Goal: Information Seeking & Learning: Learn about a topic

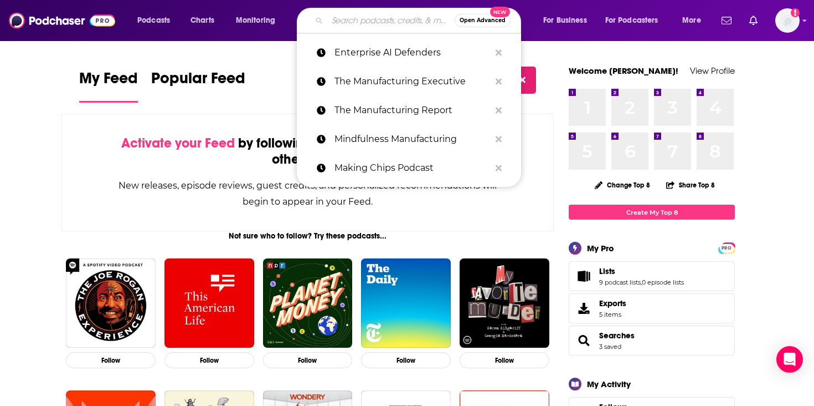
click at [391, 19] on input "Search podcasts, credits, & more..." at bounding box center [390, 21] width 127 height 18
paste input "Diary of a CEO"
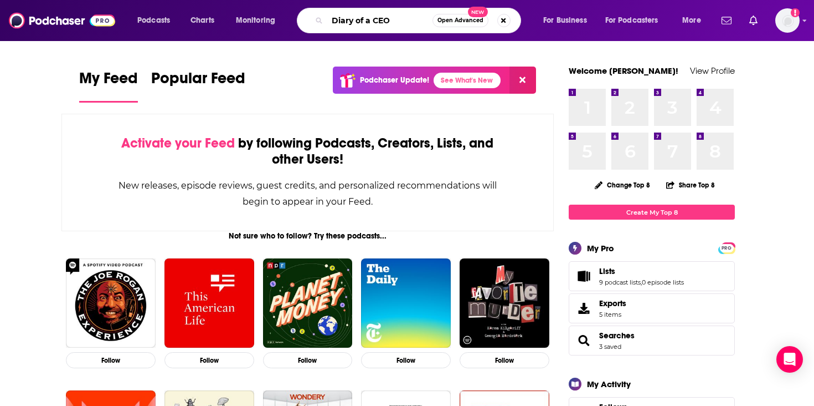
type input "Diary of a CEO"
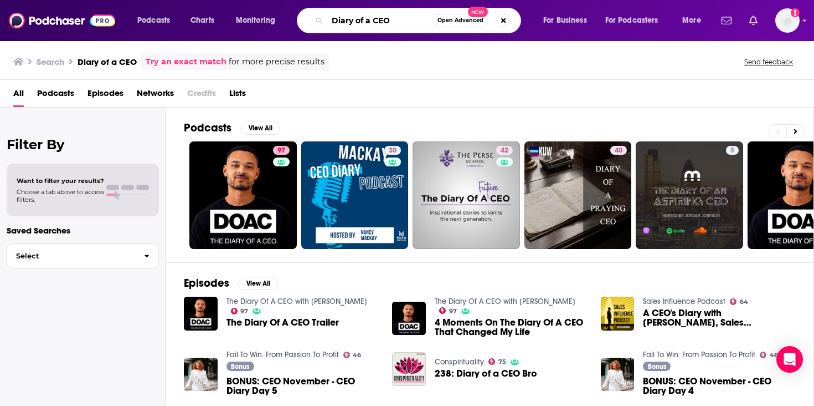
click at [395, 13] on input "Diary of a CEO" at bounding box center [379, 21] width 105 height 18
click at [408, 30] on div "Diary of a CEO Open Advanced New" at bounding box center [409, 20] width 224 height 25
click at [408, 22] on input "Diary of a CEO" at bounding box center [379, 21] width 105 height 18
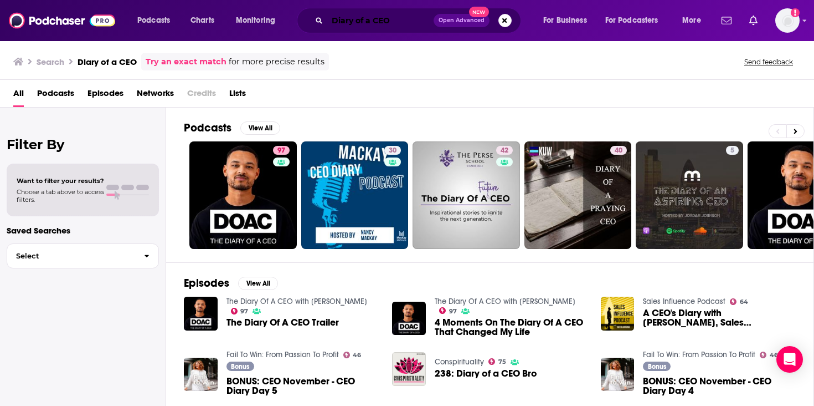
click at [400, 22] on input "Diary of a CEO" at bounding box center [380, 21] width 106 height 18
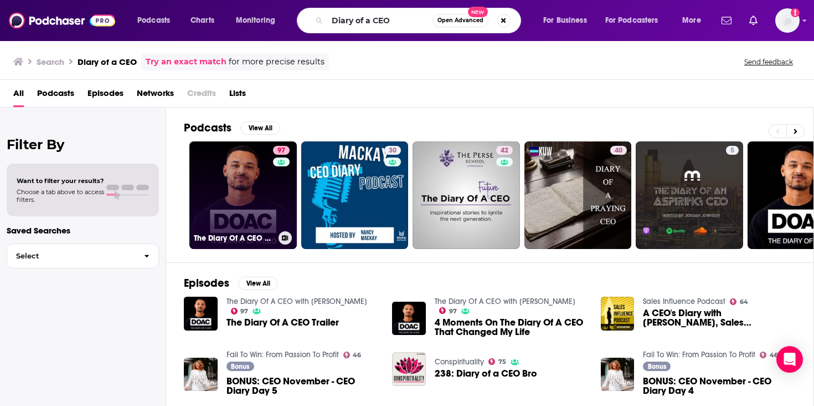
click at [230, 172] on link "97 The Diary Of A CEO with [PERSON_NAME]" at bounding box center [242, 194] width 107 height 107
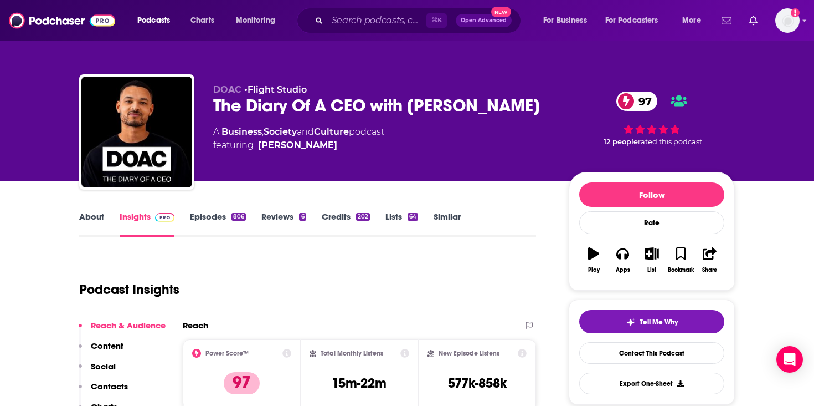
scroll to position [257, 0]
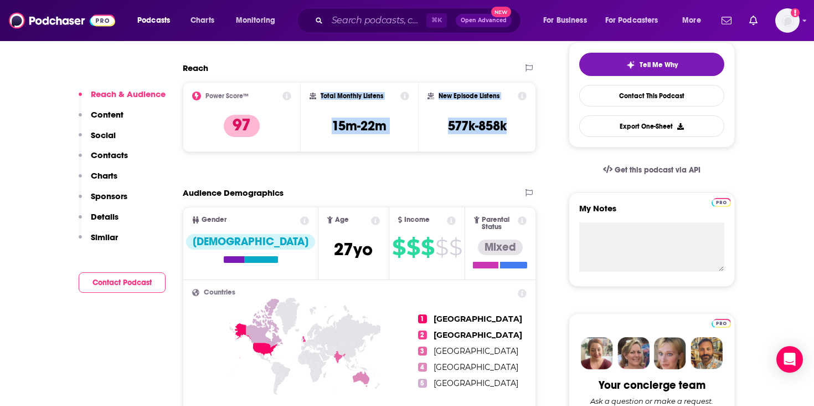
drag, startPoint x: 516, startPoint y: 121, endPoint x: 319, endPoint y: 93, distance: 199.2
click at [319, 92] on div "Power Score™ 97 Total Monthly Listens 15m-22m New Episode Listens 577k-858k" at bounding box center [359, 117] width 353 height 70
copy div "Total Monthly Listens 15m-22m New Episode Listens 577k-858k"
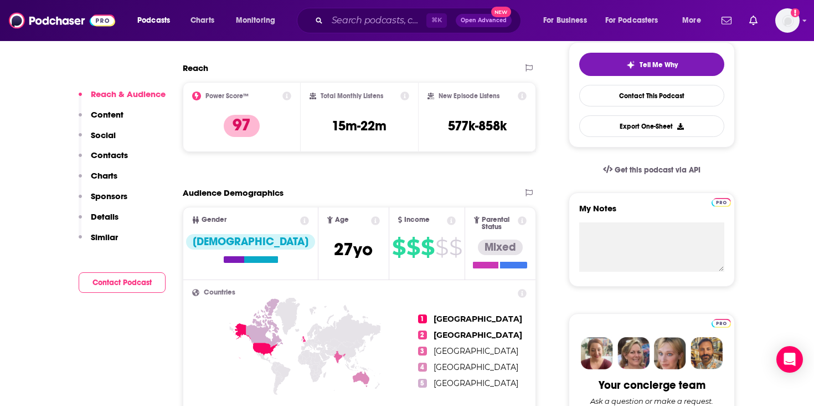
click at [338, 30] on div "⌘ K Open Advanced New" at bounding box center [409, 20] width 224 height 25
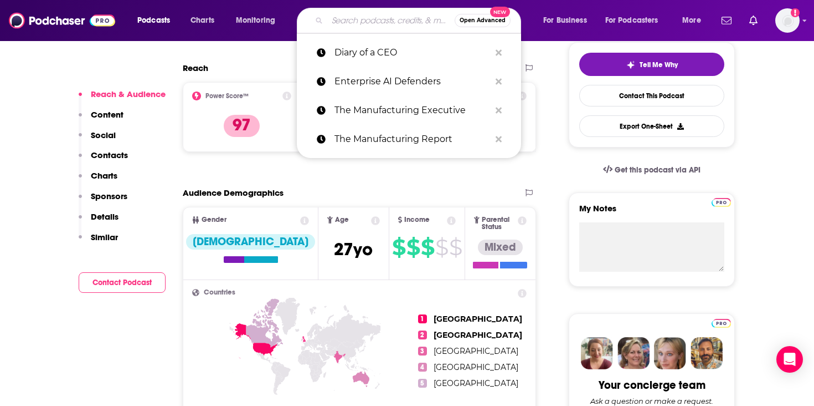
click at [347, 20] on input "Search podcasts, credits, & more..." at bounding box center [390, 21] width 127 height 18
paste input "Cheeky Pint"
type input "Cheeky Pint"
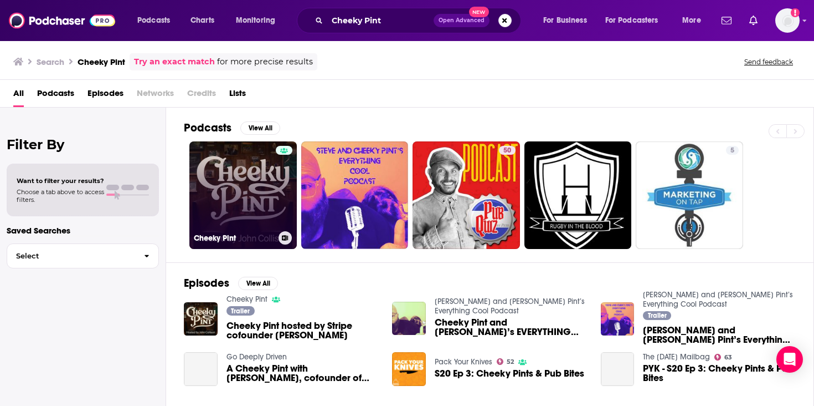
click at [257, 187] on link "Cheeky Pint" at bounding box center [242, 194] width 107 height 107
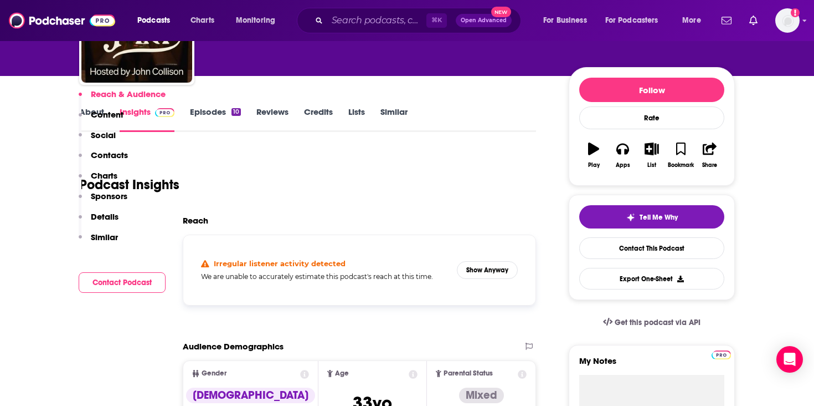
scroll to position [228, 0]
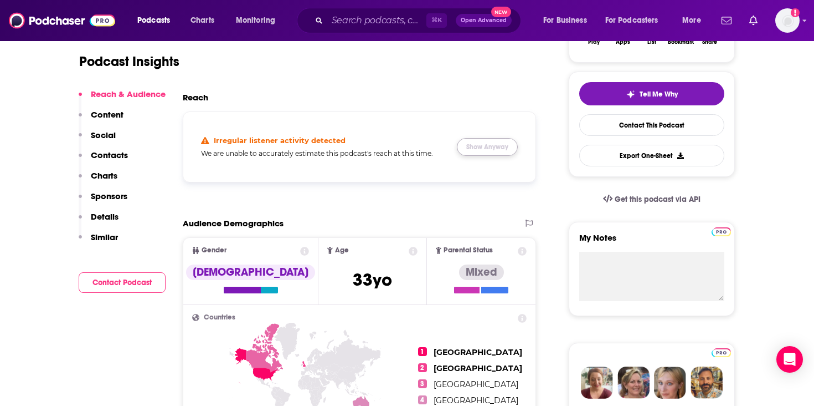
click at [481, 153] on button "Show Anyway" at bounding box center [487, 147] width 61 height 18
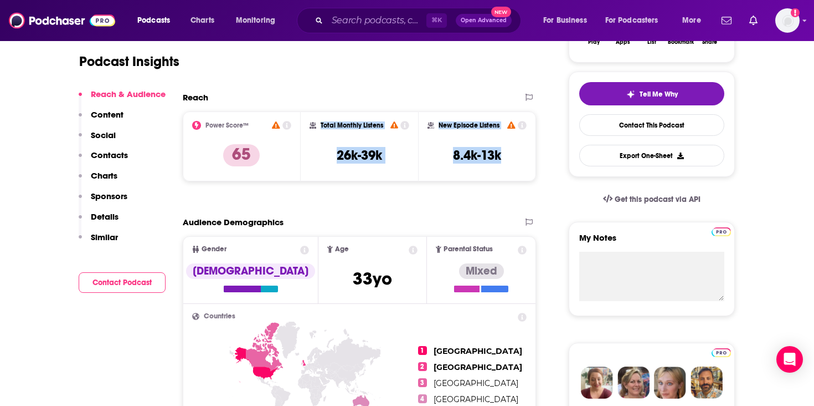
drag, startPoint x: 503, startPoint y: 153, endPoint x: 321, endPoint y: 122, distance: 184.4
click at [321, 122] on div "Power Score™ 65 Total Monthly Listens 26k-39k New Episode Listens 8.4k-13k" at bounding box center [359, 146] width 353 height 70
copy div "Total Monthly Listens 26k-39k New Episode Listens 8.4k-13k"
click at [439, 145] on div "New Episode Listens 8.4k-13k" at bounding box center [477, 146] width 99 height 51
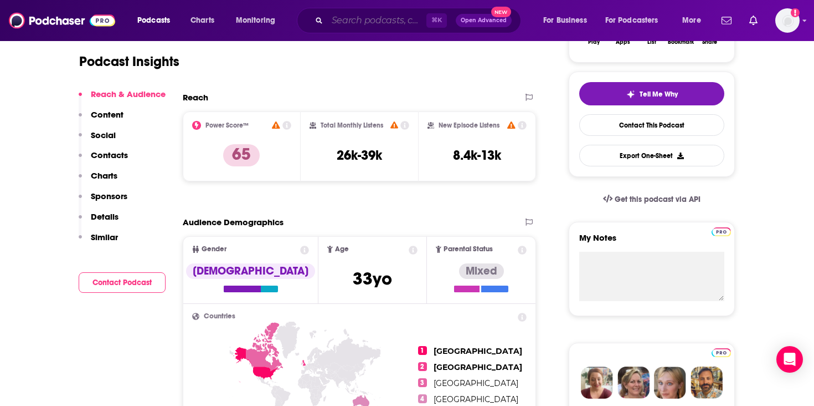
click at [365, 23] on input "Search podcasts, credits, & more..." at bounding box center [376, 21] width 99 height 18
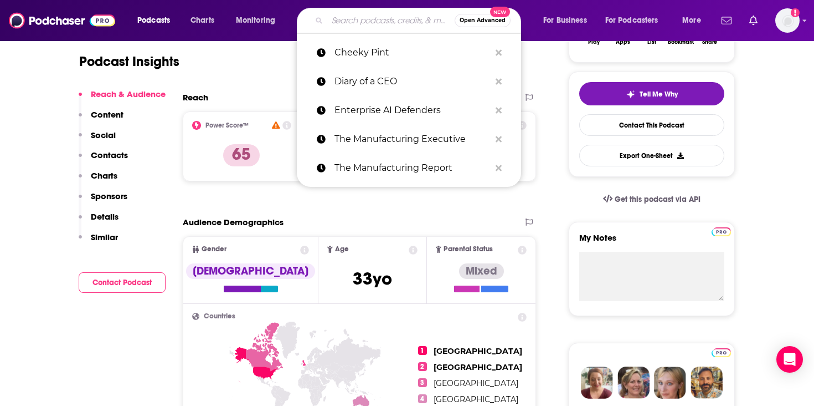
paste input "All in Podcast"
type input "All in Podcast"
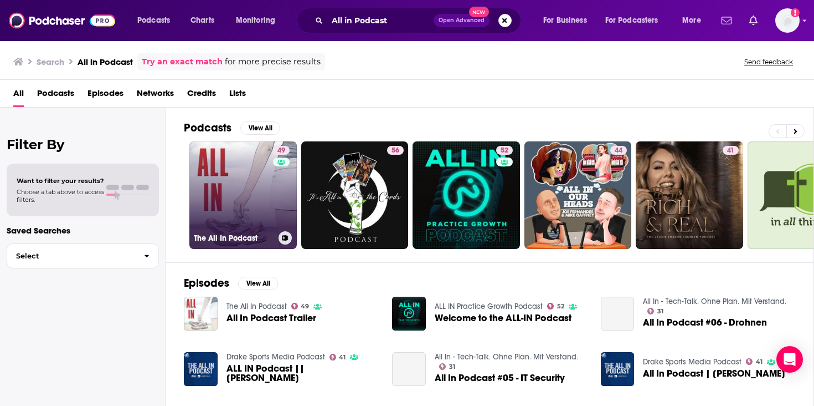
click at [239, 188] on link "49 The All In Podcast" at bounding box center [242, 194] width 107 height 107
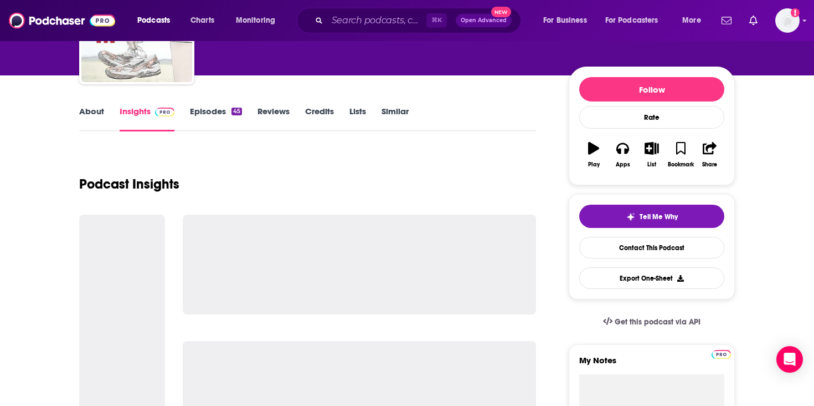
scroll to position [144, 0]
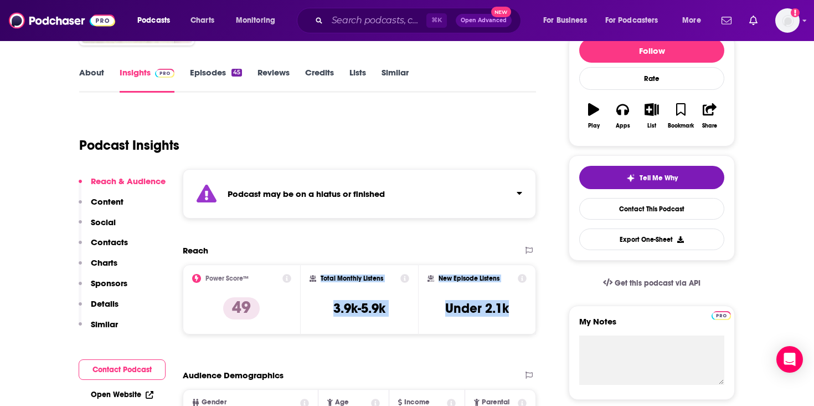
drag, startPoint x: 513, startPoint y: 307, endPoint x: 321, endPoint y: 280, distance: 194.2
click at [321, 280] on div "Power Score™ 49 Total Monthly Listens 3.9k-5.9k New Episode Listens Under 2.1k" at bounding box center [359, 299] width 353 height 70
copy div "Total Monthly Listens 3.9k-5.9k New Episode Listens Under 2.1k"
click at [339, 22] on input "Search podcasts, credits, & more..." at bounding box center [376, 21] width 99 height 18
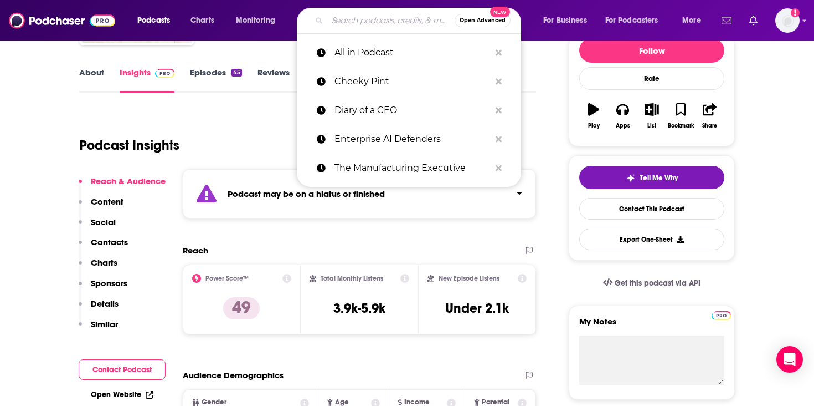
paste input "Times Tech Podcast"
type input "Times Tech Podcast"
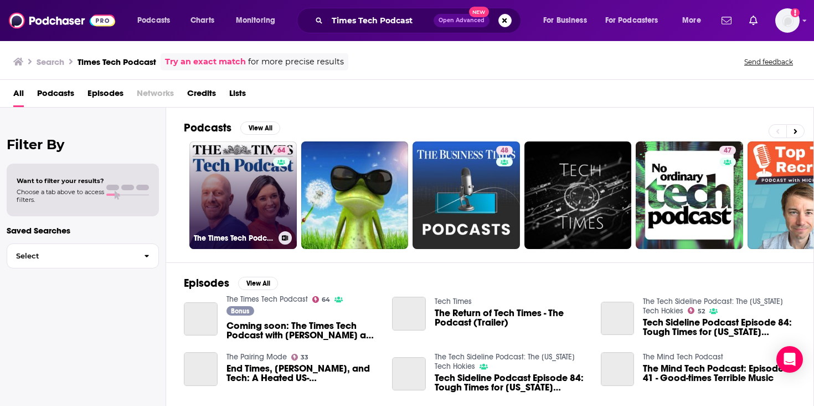
click at [261, 194] on link "64 The Times Tech Podcast" at bounding box center [242, 194] width 107 height 107
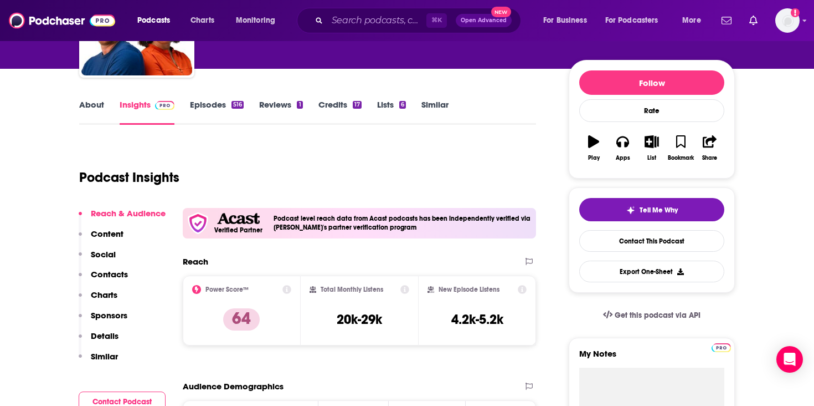
scroll to position [158, 0]
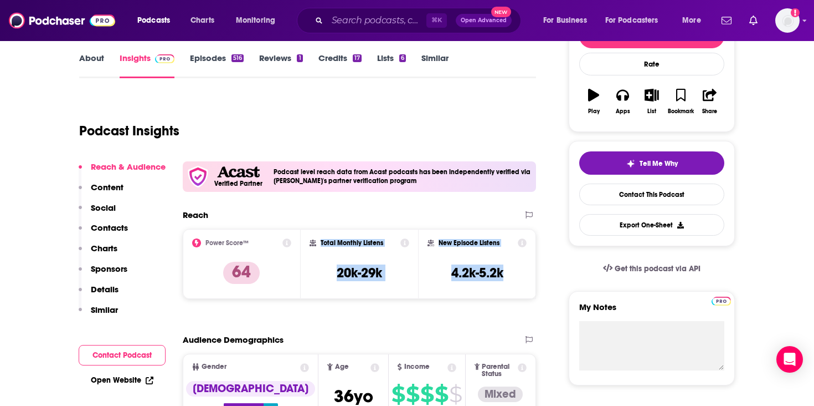
drag, startPoint x: 509, startPoint y: 275, endPoint x: 319, endPoint y: 239, distance: 192.9
click at [319, 238] on div "Power Score™ 64 Total Monthly Listens 20k-29k New Episode Listens 4.2k-5.2k" at bounding box center [359, 264] width 353 height 70
copy div "Total Monthly Listens 20k-29k New Episode Listens 4.2k-5.2k"
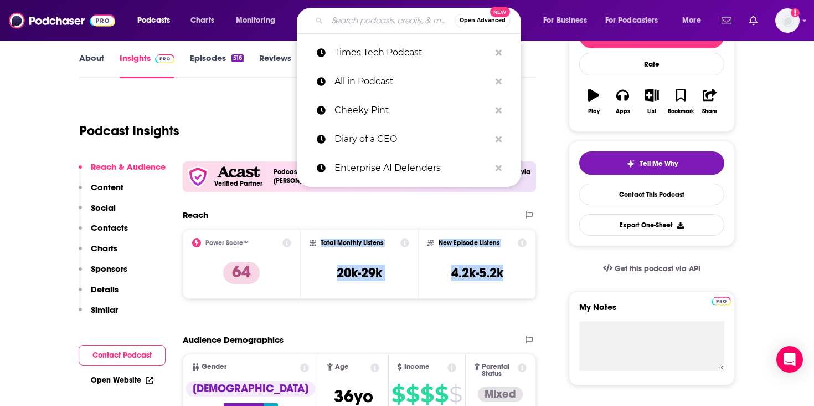
click at [368, 26] on input "Search podcasts, credits, & more..." at bounding box center [390, 21] width 127 height 18
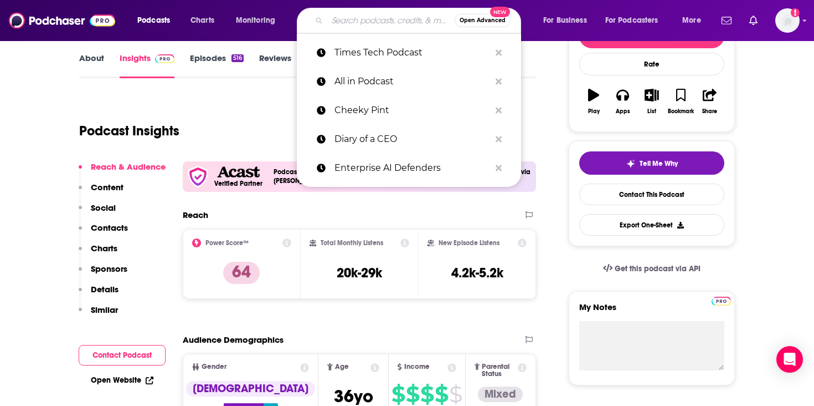
paste input "Total Monthly Listens 20k-29k New Episode Listens 4.2k-5.2k"
type input "Total Monthly Listens 20k-29k New Episode Listens 4.2k-5.2k"
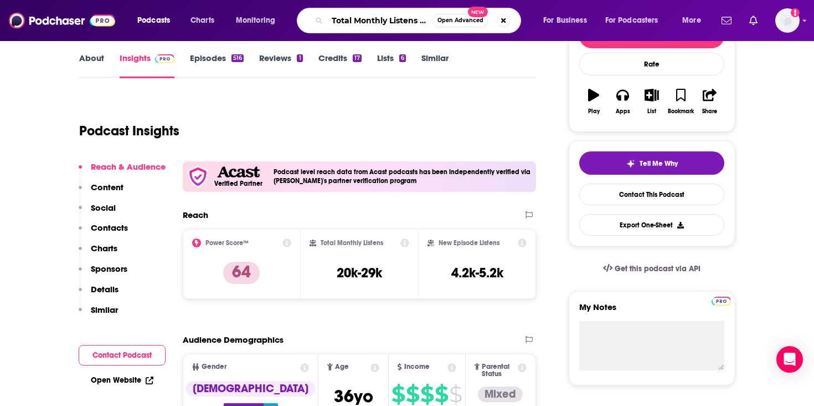
scroll to position [0, 150]
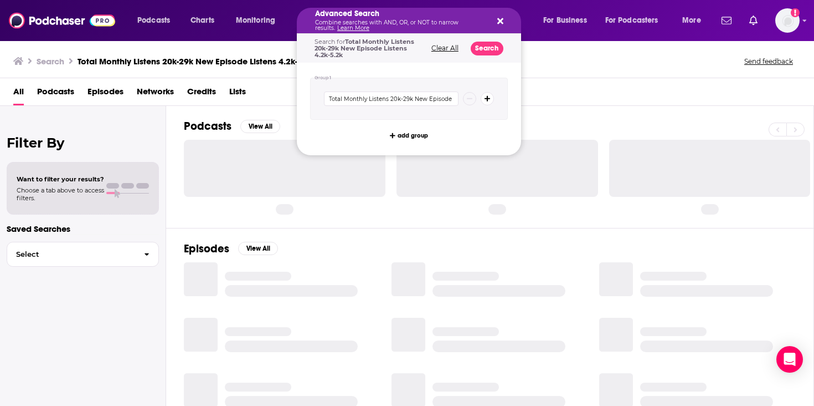
click at [360, 22] on p "Combine searches with AND, OR, or NOT to narrow results. Learn More" at bounding box center [400, 25] width 170 height 11
click at [501, 20] on icon "Search podcasts, credits, & more..." at bounding box center [501, 21] width 6 height 9
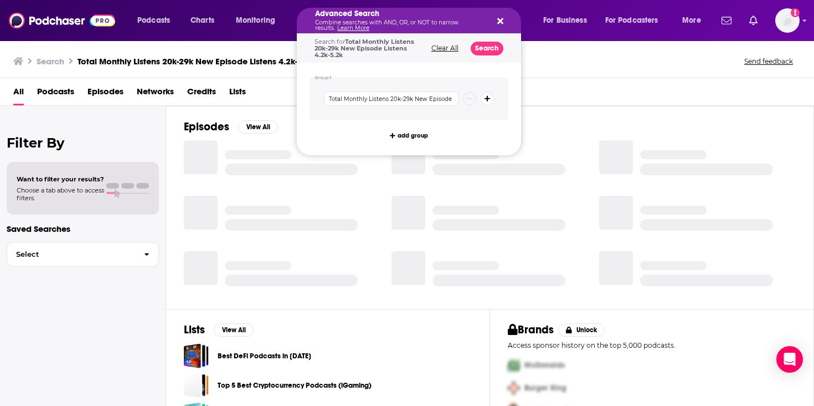
click at [405, 24] on p "Combine searches with AND, OR, or NOT to narrow results. Learn More" at bounding box center [400, 25] width 170 height 11
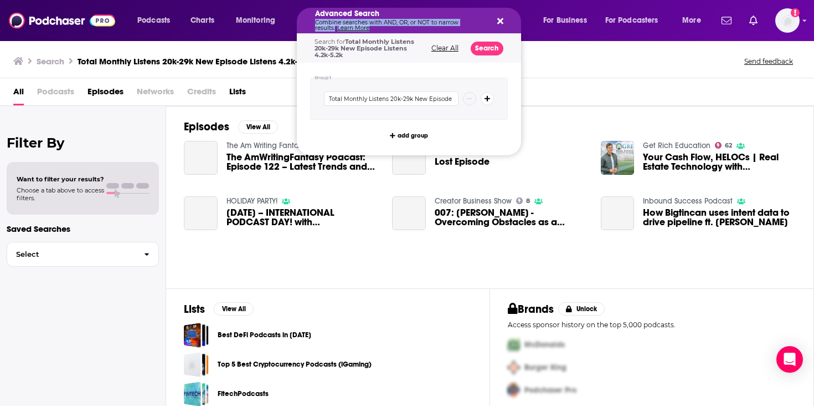
click at [498, 24] on icon "Search podcasts, credits, & more..." at bounding box center [501, 21] width 6 height 9
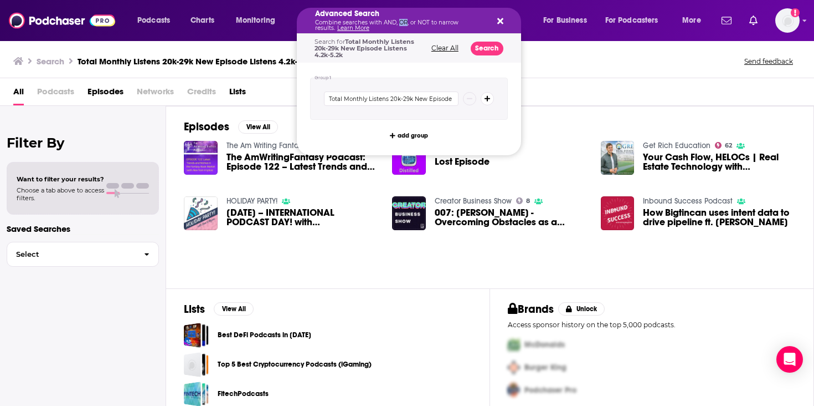
click at [397, 22] on p "Combine searches with AND, OR, or NOT to narrow results. Learn More" at bounding box center [400, 25] width 170 height 11
click at [438, 49] on button "Clear All" at bounding box center [445, 48] width 34 height 8
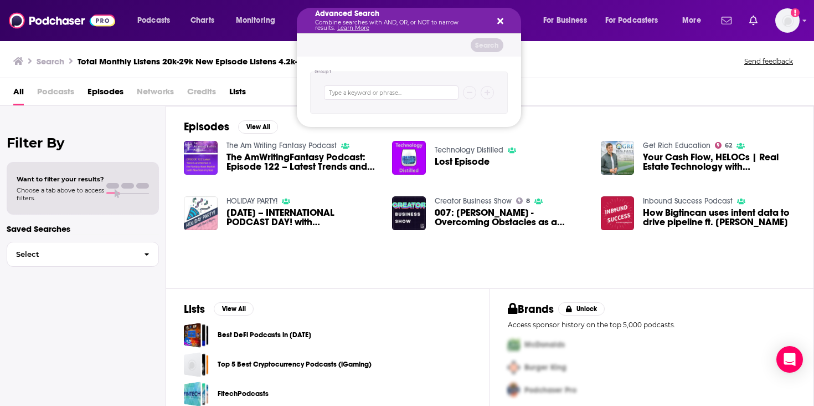
click at [503, 19] on div "Advanced Search Combine searches with AND, OR, or NOT to narrow results. Learn …" at bounding box center [409, 20] width 224 height 25
click at [499, 20] on icon "Search podcasts, credits, & more..." at bounding box center [501, 21] width 6 height 6
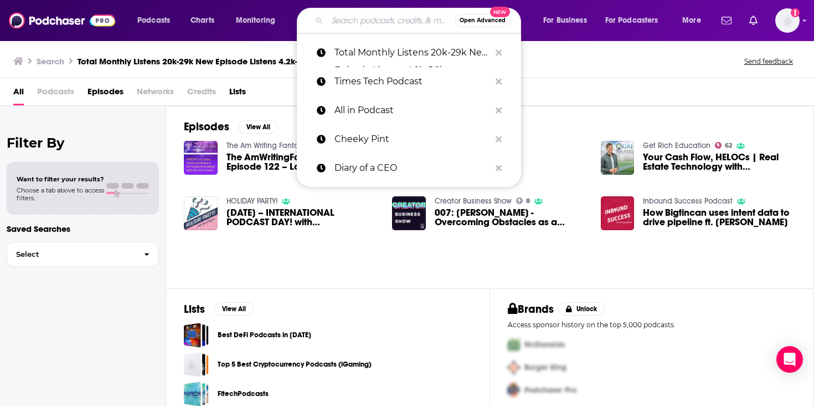
click at [377, 17] on input "Search podcasts, credits, & more..." at bounding box center [390, 21] width 127 height 18
paste input "[PERSON_NAME] Podcast"
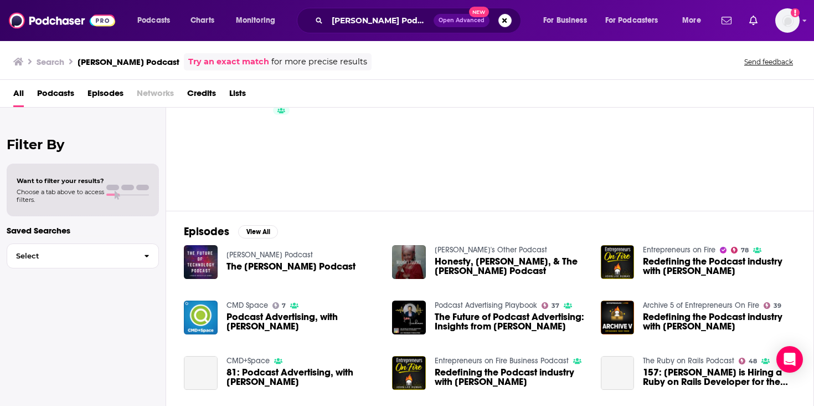
scroll to position [49, 0]
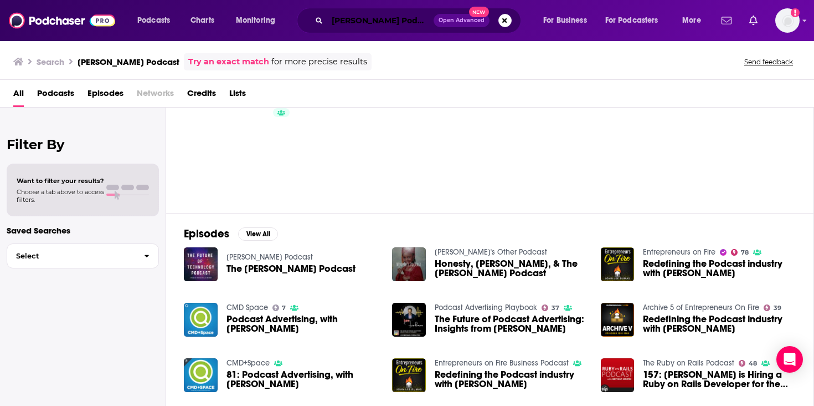
click at [372, 23] on input "[PERSON_NAME] Podcast" at bounding box center [380, 21] width 106 height 18
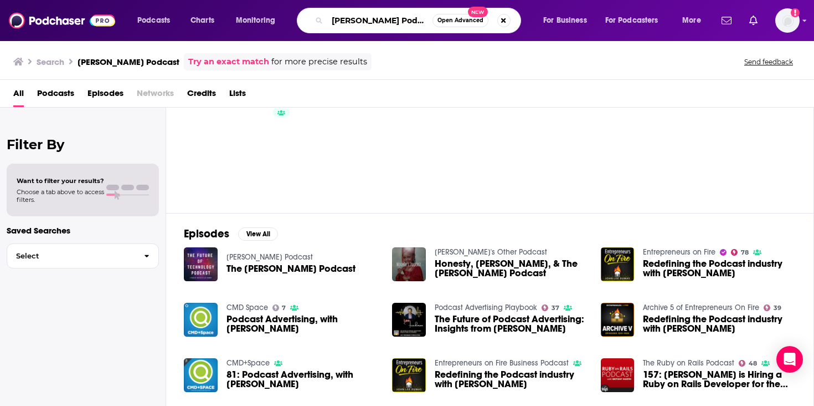
click at [364, 23] on input "[PERSON_NAME] Podcast" at bounding box center [379, 21] width 105 height 18
type input "[PERSON_NAME] Podcast"
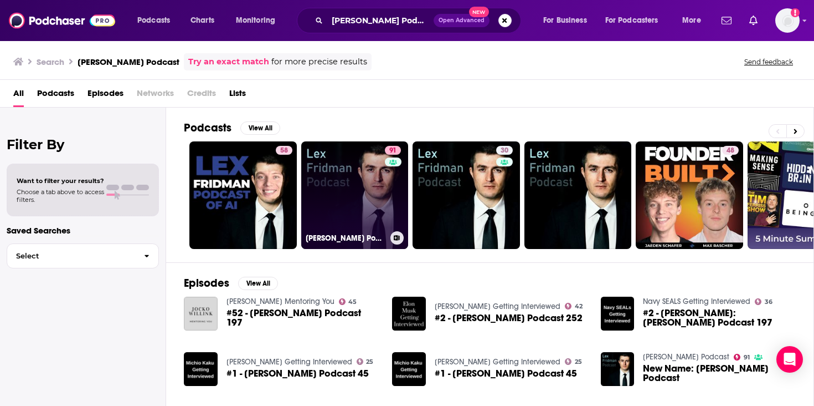
scroll to position [2, 0]
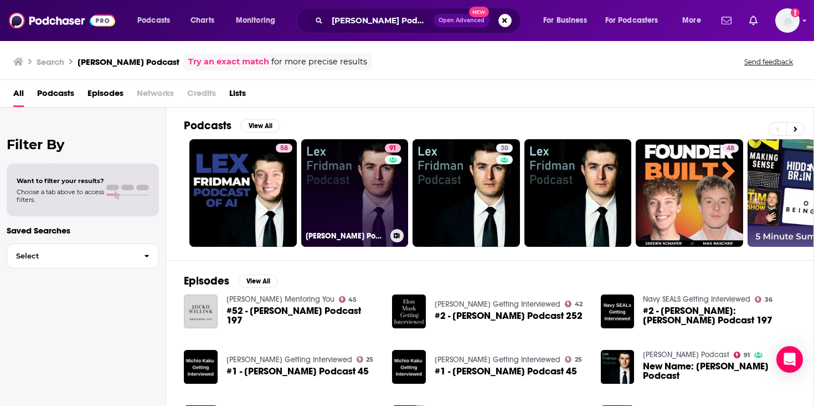
click at [352, 187] on link "91 [PERSON_NAME] Podcast" at bounding box center [354, 192] width 107 height 107
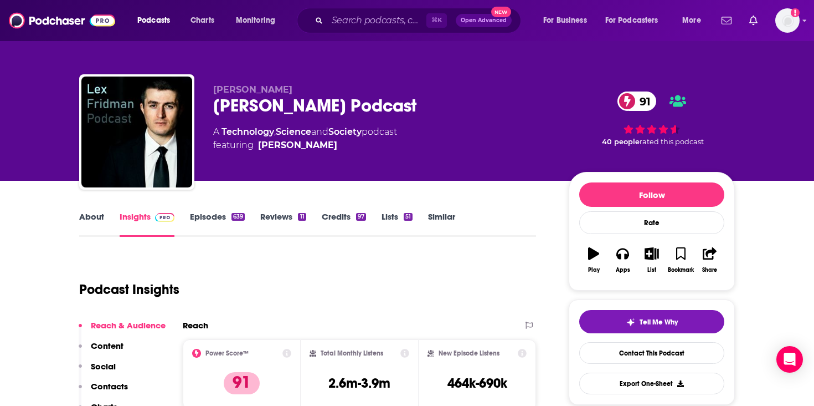
scroll to position [111, 0]
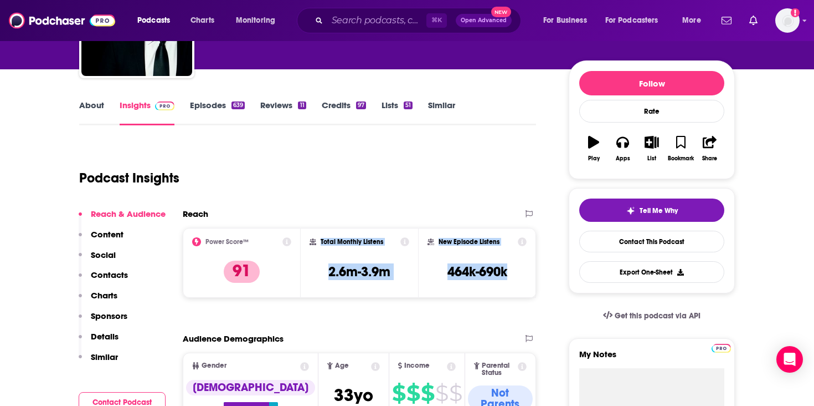
drag, startPoint x: 513, startPoint y: 273, endPoint x: 315, endPoint y: 240, distance: 200.5
click at [315, 240] on div "Power Score™ 91 Total Monthly Listens 2.6m-3.9m New Episode Listens 464k-690k" at bounding box center [359, 263] width 353 height 70
copy div "Total Monthly Listens 2.6m-3.9m New Episode Listens 464k-690k"
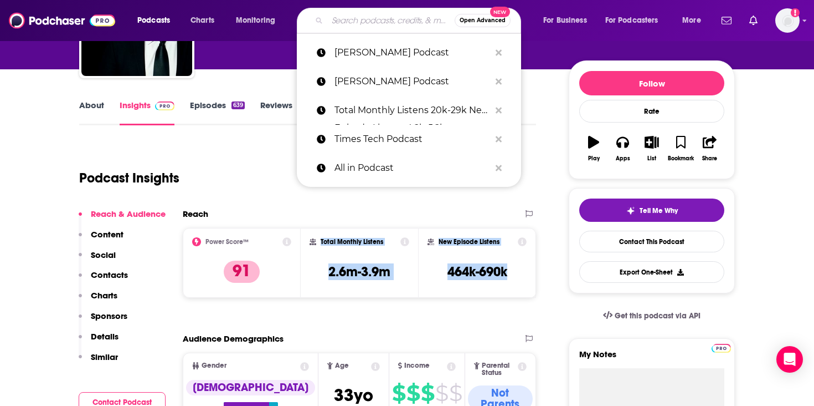
click at [339, 19] on input "Search podcasts, credits, & more..." at bounding box center [390, 21] width 127 height 18
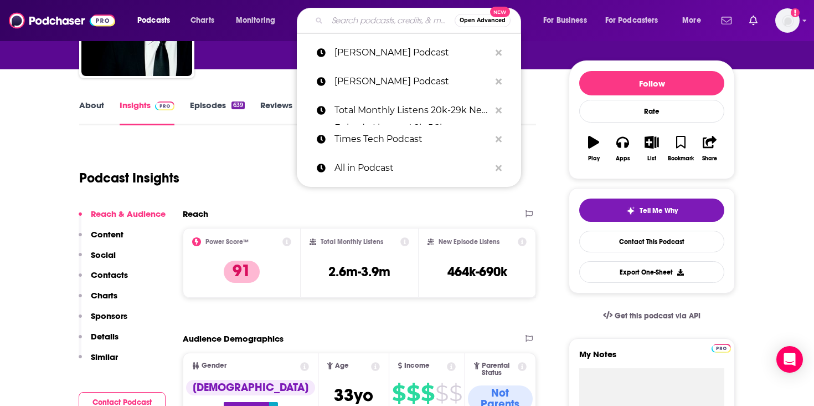
paste input "Latent Space: The AI Engineer Podcast"
type input "Latent Space: The AI Engineer Podcast"
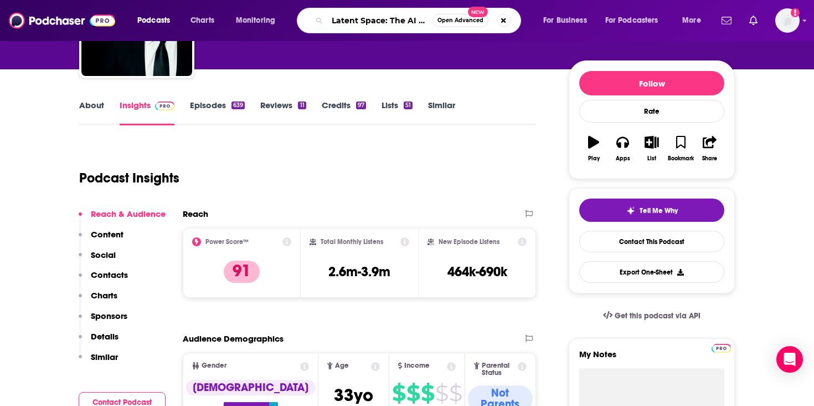
scroll to position [0, 62]
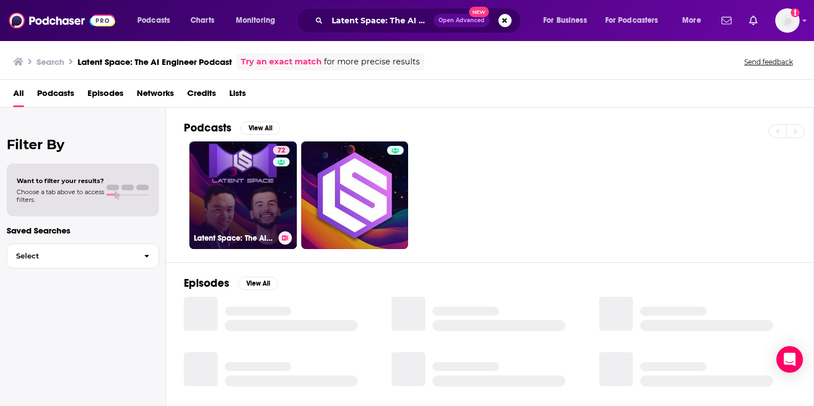
click at [247, 217] on link "72 Latent Space: The AI Engineer Podcast" at bounding box center [242, 194] width 107 height 107
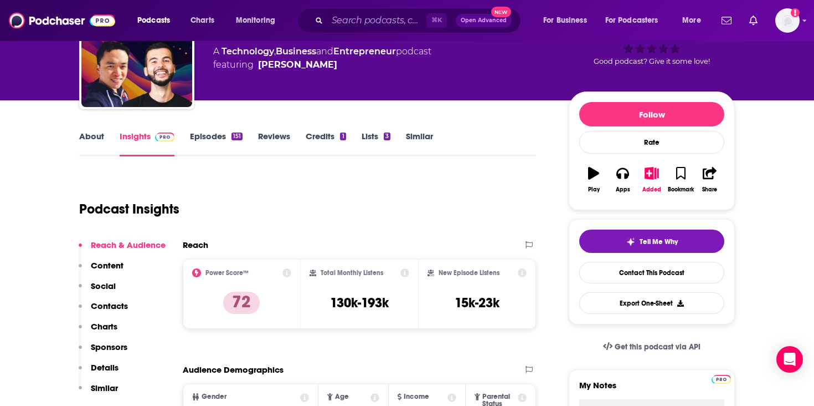
scroll to position [90, 0]
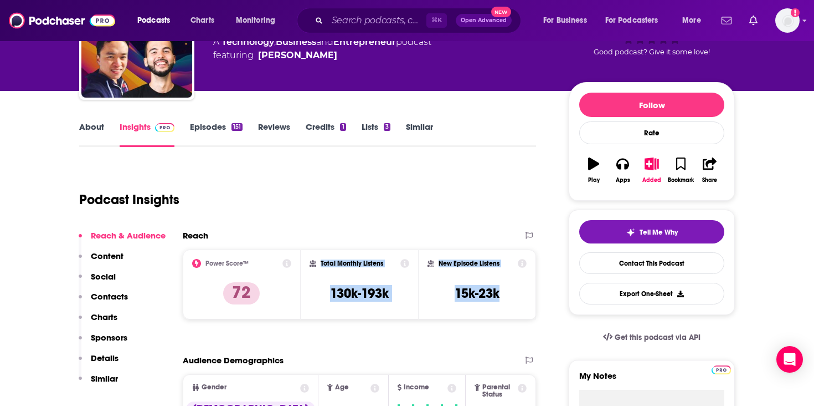
drag, startPoint x: 504, startPoint y: 295, endPoint x: 320, endPoint y: 265, distance: 186.9
click at [320, 265] on div "Power Score™ 72 Total Monthly Listens 130k-193k New Episode Listens 15k-23k" at bounding box center [359, 284] width 353 height 70
copy div "Total Monthly Listens 130k-193k New Episode Listens 15k-23k"
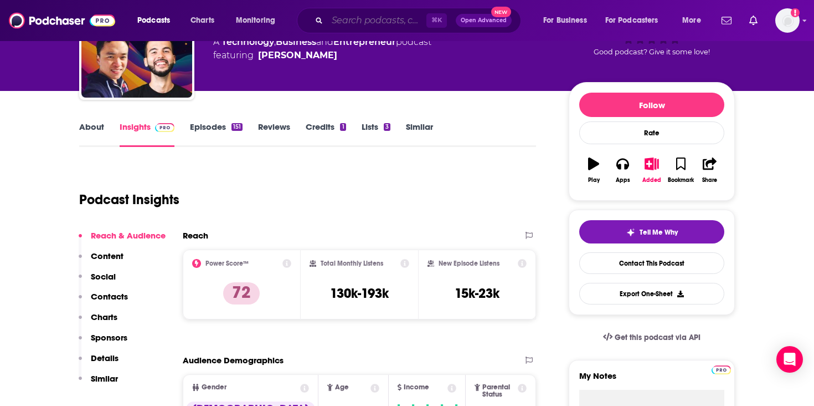
click at [357, 17] on input "Search podcasts, credits, & more..." at bounding box center [376, 21] width 99 height 18
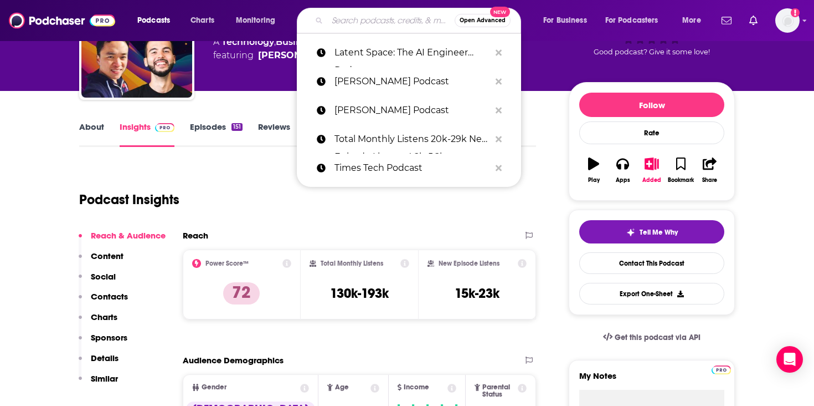
paste input "The Analytics Engineering Podcast"
type input "The Analytics Engineering Podcast"
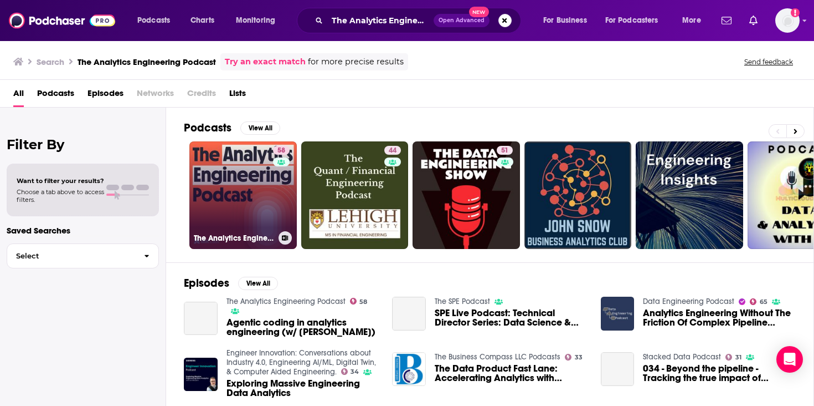
click at [265, 207] on link "58 The Analytics Engineering Podcast" at bounding box center [242, 194] width 107 height 107
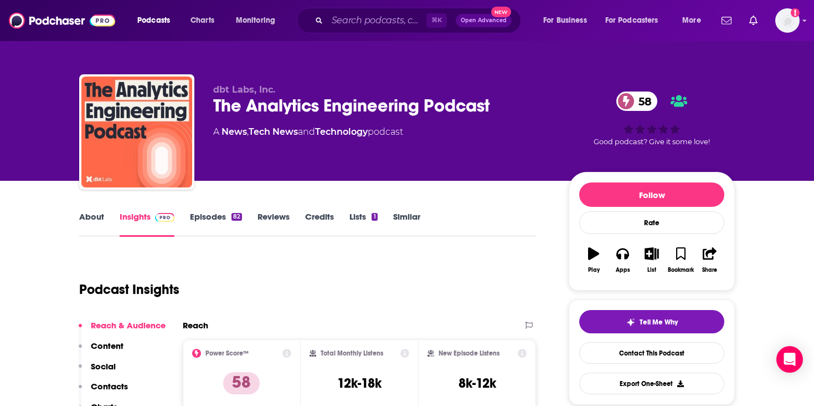
scroll to position [95, 0]
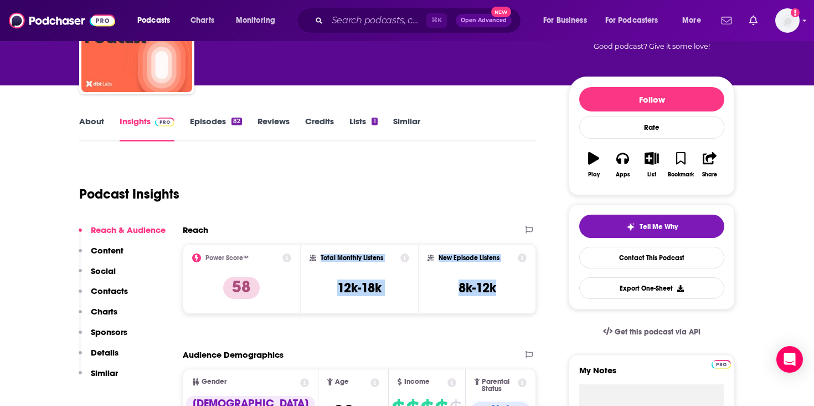
drag, startPoint x: 498, startPoint y: 285, endPoint x: 319, endPoint y: 258, distance: 180.5
click at [319, 258] on div "Power Score™ 58 Total Monthly Listens 12k-18k New Episode Listens 8k-12k" at bounding box center [359, 279] width 353 height 70
copy div "Total Monthly Listens 12k-18k New Episode Listens 8k-12k"
click at [362, 19] on input "Search podcasts, credits, & more..." at bounding box center [376, 21] width 99 height 18
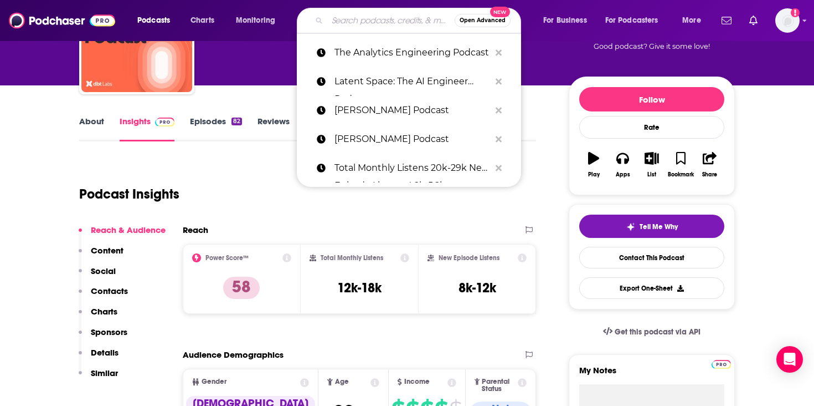
paste input "Entrepreneurs on Fire"
type input "Entrepreneurs on Fire"
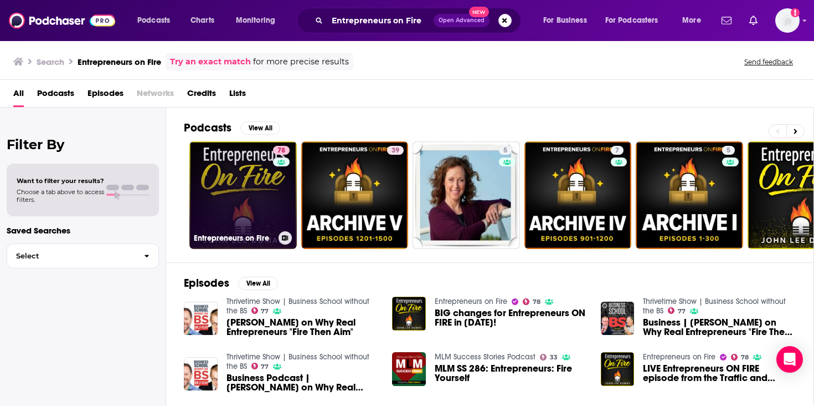
click at [256, 217] on link "78 Entrepreneurs on Fire" at bounding box center [242, 194] width 107 height 107
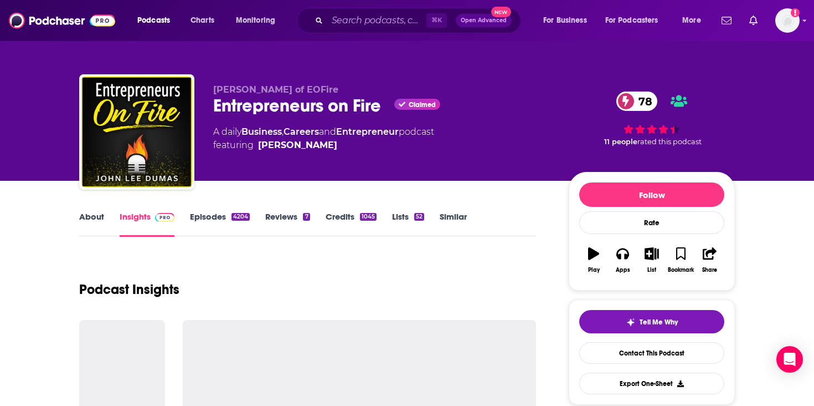
scroll to position [98, 0]
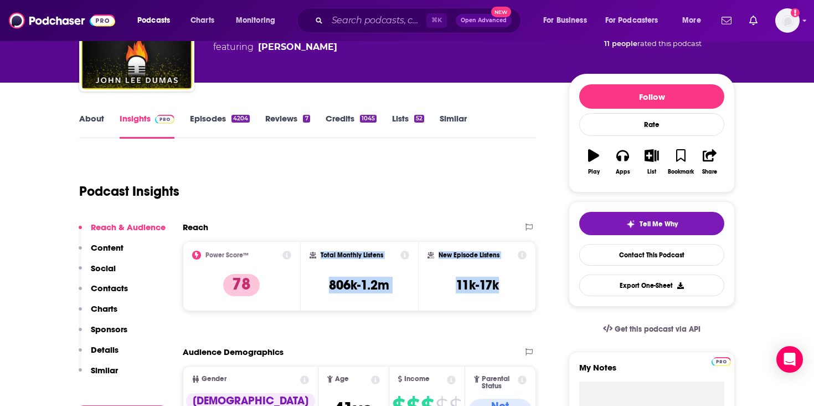
drag, startPoint x: 500, startPoint y: 284, endPoint x: 321, endPoint y: 256, distance: 180.5
click at [320, 255] on div "Power Score™ 78 Total Monthly Listens 806k-1.2m New Episode Listens 11k-17k" at bounding box center [359, 276] width 353 height 70
copy div "Total Monthly Listens 806k-1.2m New Episode Listens 11k-17k"
click at [371, 27] on input "Search podcasts, credits, & more..." at bounding box center [376, 21] width 99 height 18
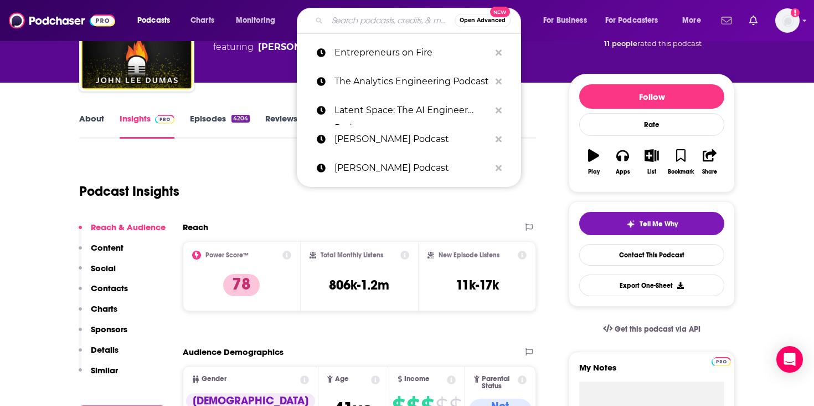
paste input "Acquired"
type input "Acquired"
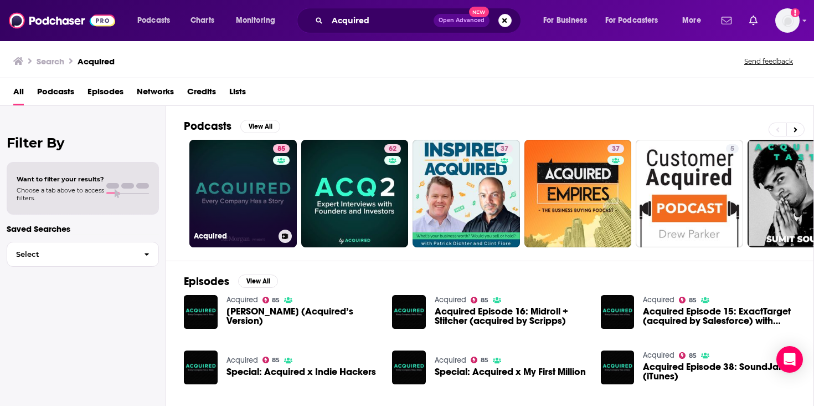
click at [249, 194] on link "85 Acquired" at bounding box center [242, 193] width 107 height 107
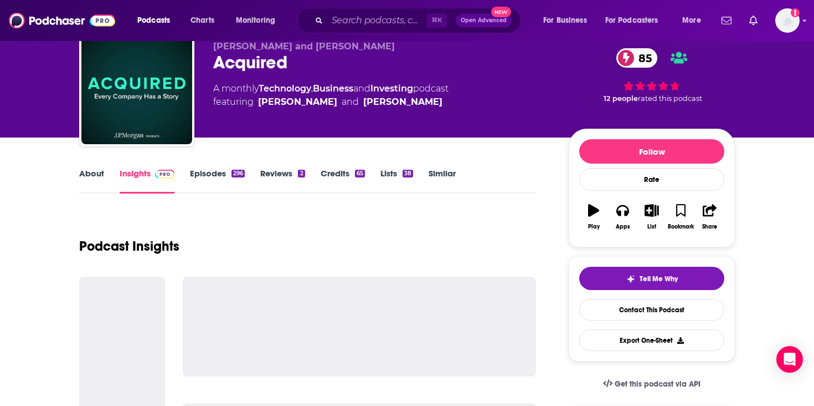
scroll to position [100, 0]
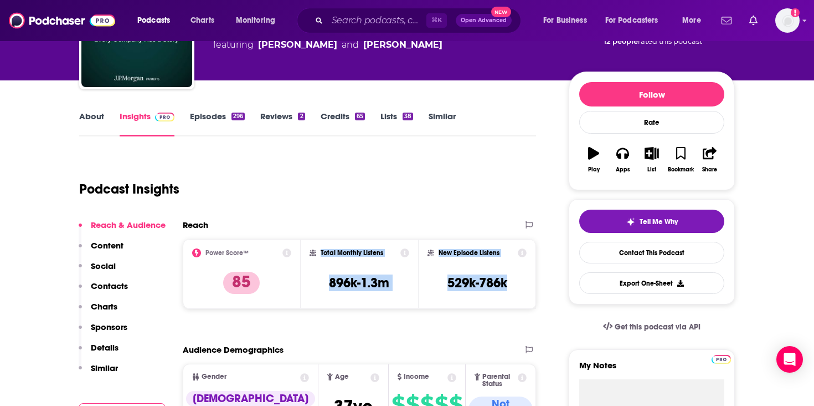
drag, startPoint x: 476, startPoint y: 288, endPoint x: 317, endPoint y: 253, distance: 162.9
click at [317, 253] on div "Power Score™ 85 Total Monthly Listens 896k-1.3m New Episode Listens 529k-786k" at bounding box center [359, 274] width 353 height 70
copy div "Total Monthly Listens 896k-1.3m New Episode Listens 529k-786k"
